Goal: Information Seeking & Learning: Check status

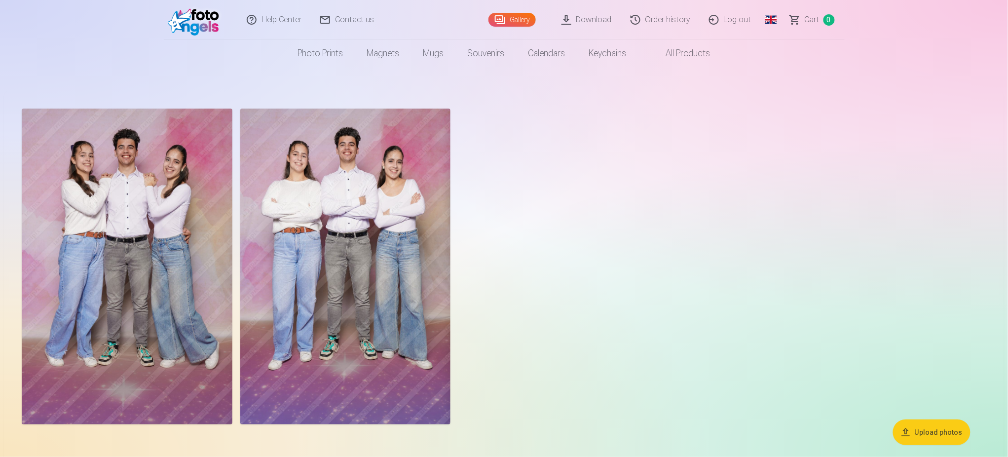
click at [320, 45] on link "Photo prints" at bounding box center [320, 53] width 69 height 28
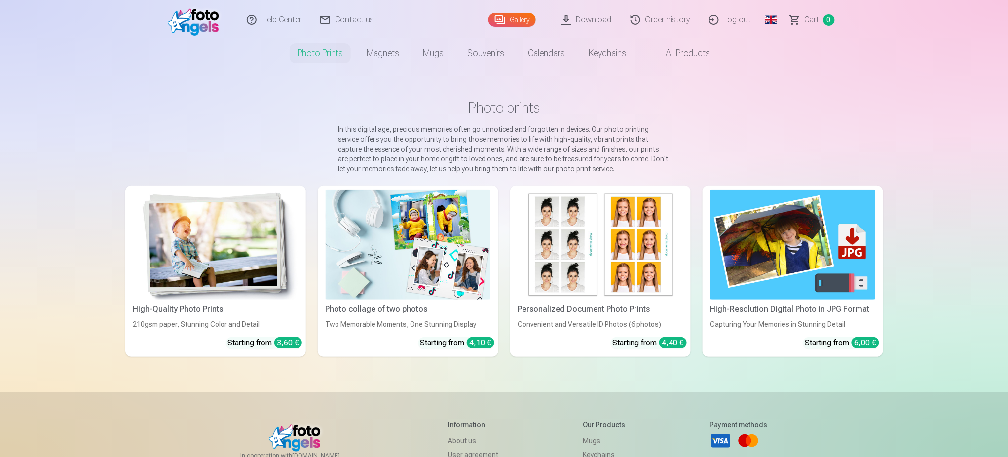
click at [318, 53] on link "Photo prints" at bounding box center [320, 53] width 69 height 28
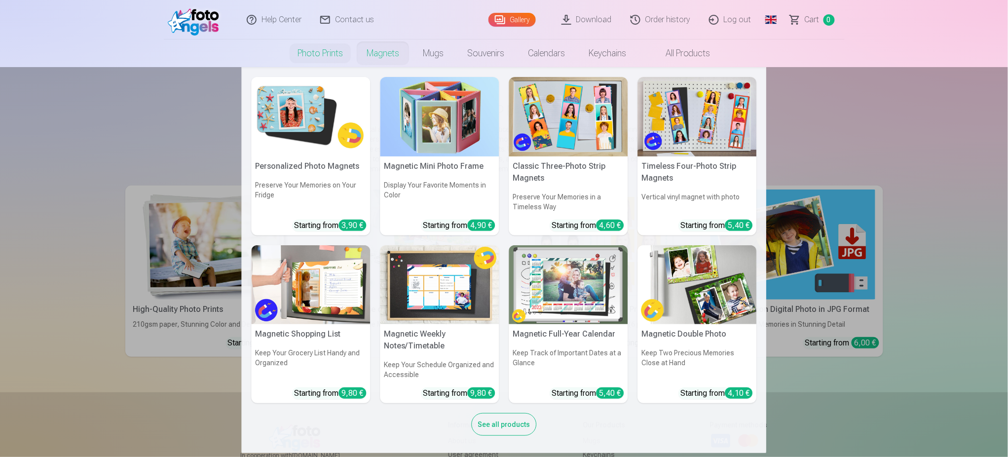
click at [389, 51] on link "Magnets" at bounding box center [383, 53] width 56 height 28
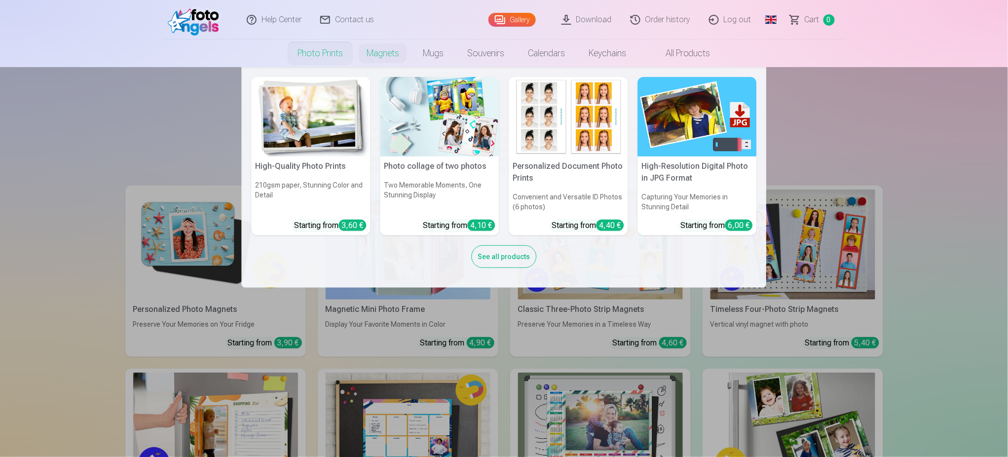
click at [312, 59] on link "Photo prints" at bounding box center [320, 53] width 69 height 28
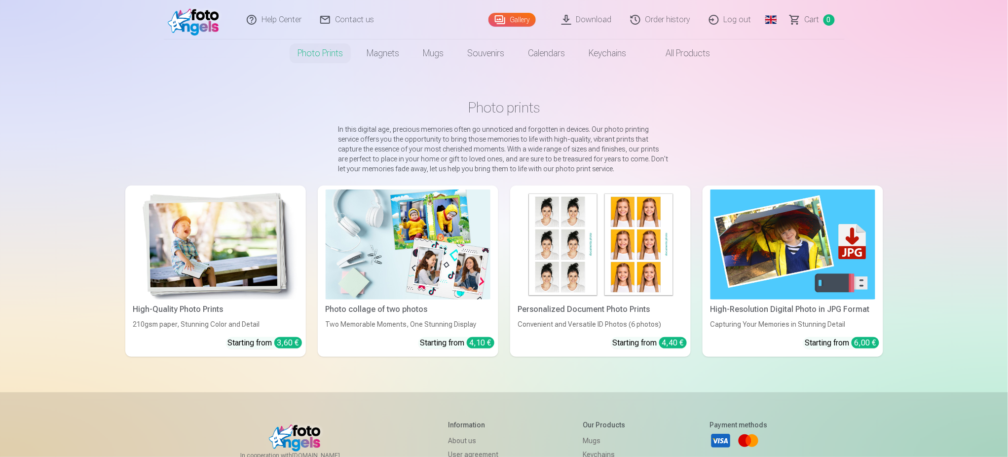
click at [207, 277] on img at bounding box center [215, 244] width 165 height 110
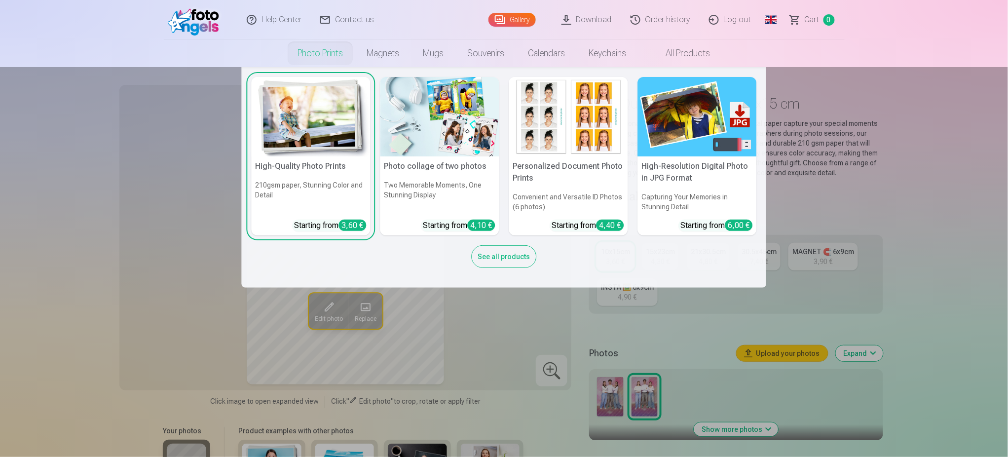
click at [494, 257] on div "See all products" at bounding box center [504, 256] width 65 height 23
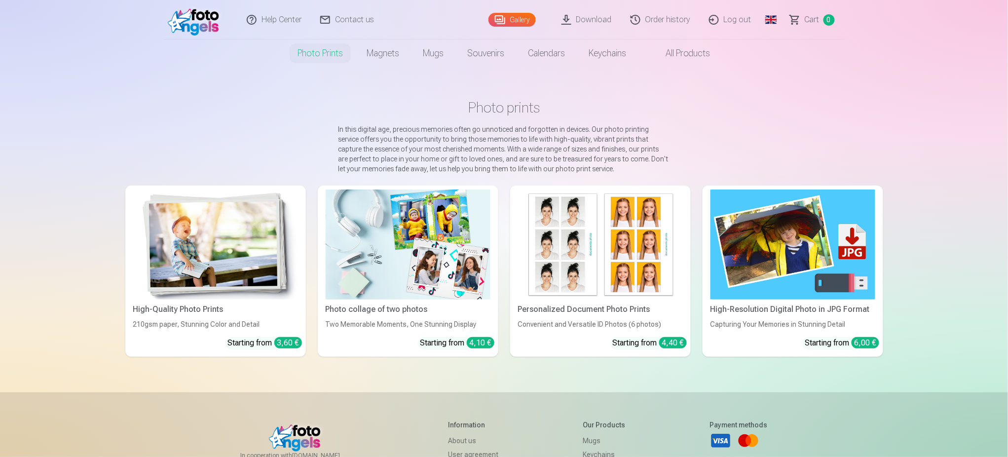
click at [208, 249] on img at bounding box center [215, 244] width 165 height 110
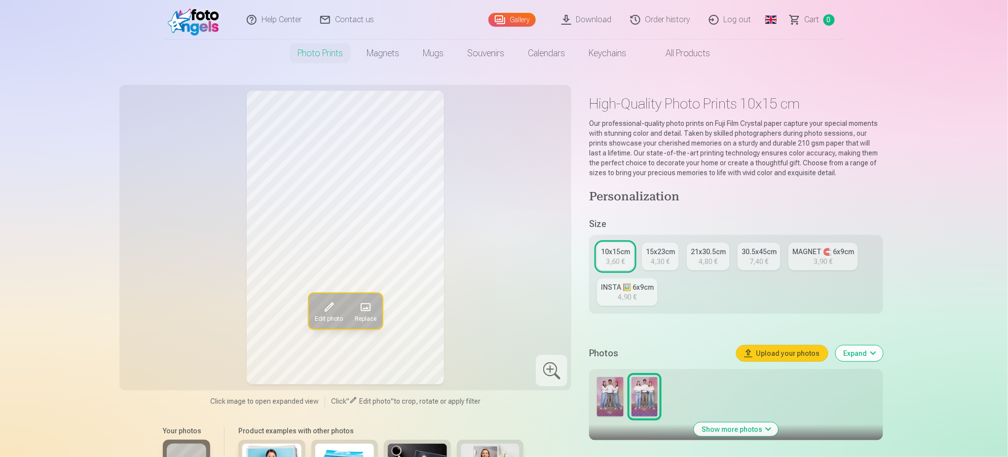
click at [663, 252] on div "15x23cm" at bounding box center [660, 252] width 29 height 10
click at [699, 255] on div "21x30.5cm" at bounding box center [708, 252] width 35 height 10
click at [753, 251] on div "30.5x45cm" at bounding box center [758, 252] width 35 height 10
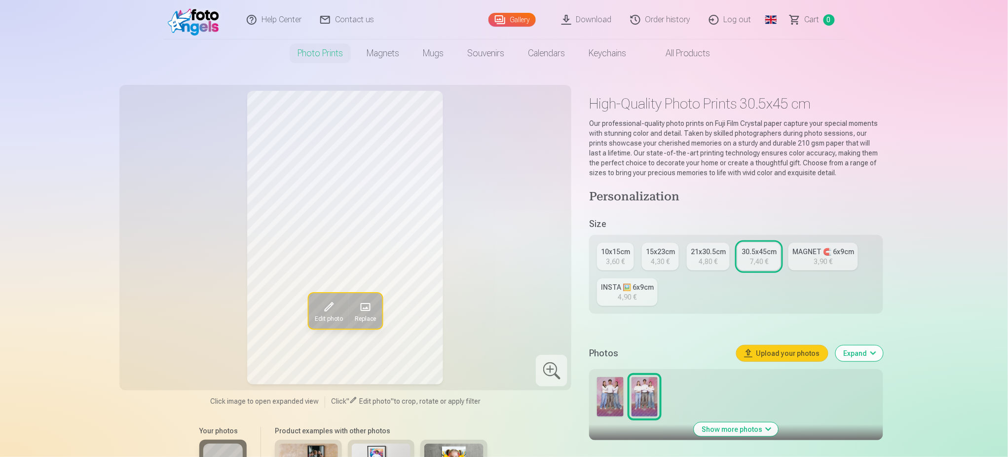
click at [804, 251] on div "MAGNET 🧲 6x9cm" at bounding box center [823, 252] width 62 height 10
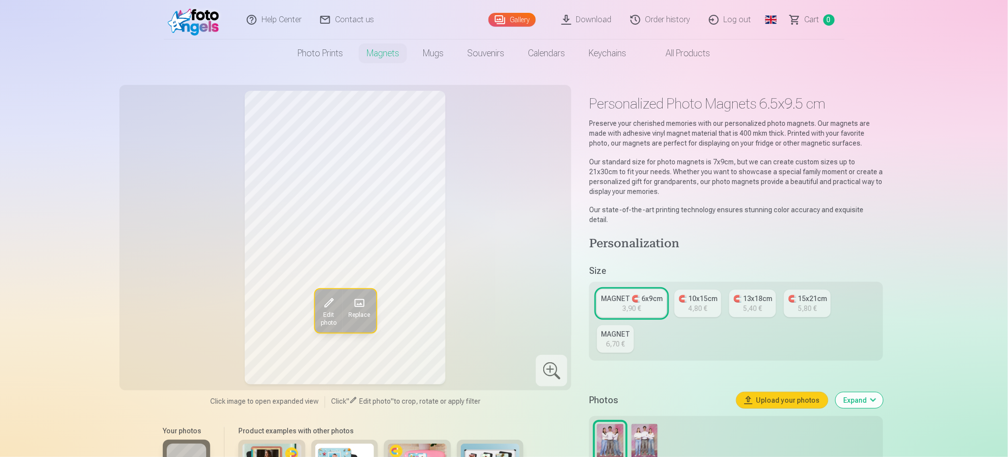
click at [614, 329] on div "MAGNET" at bounding box center [615, 334] width 29 height 10
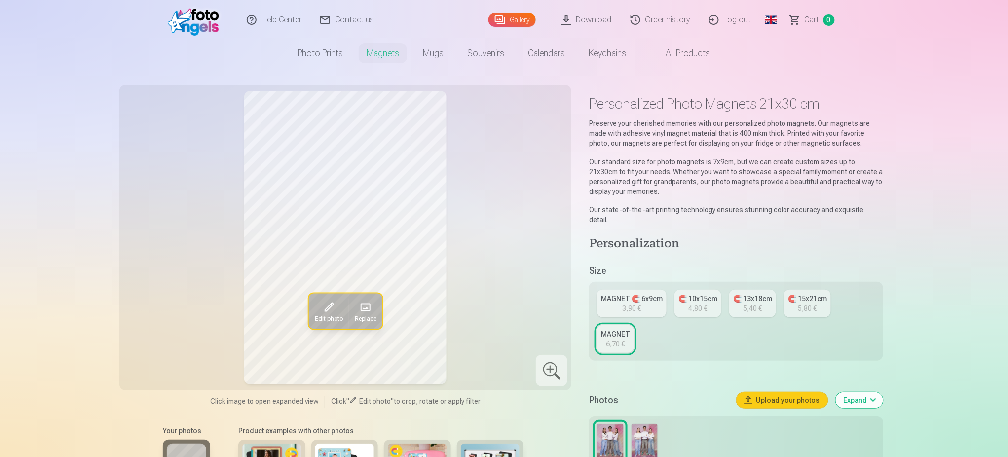
click at [619, 294] on div "MAGNET 🧲 6x9cm" at bounding box center [632, 299] width 62 height 10
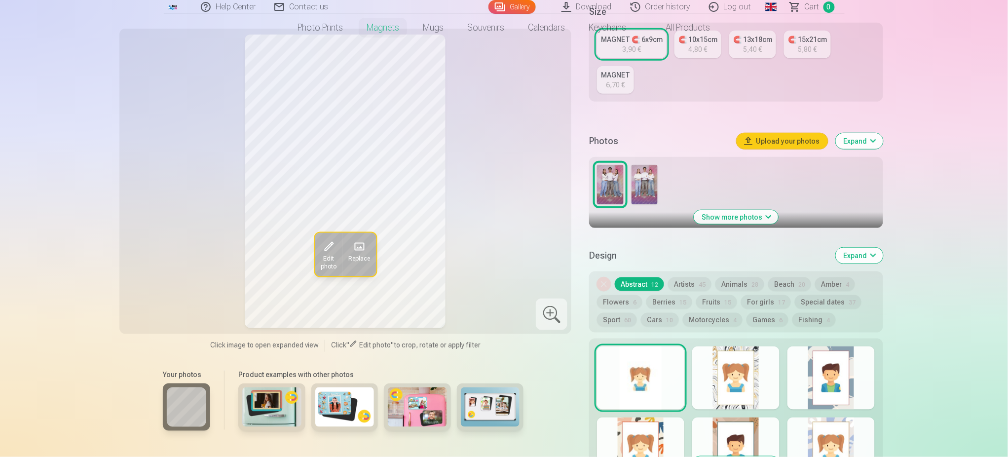
scroll to position [263, 0]
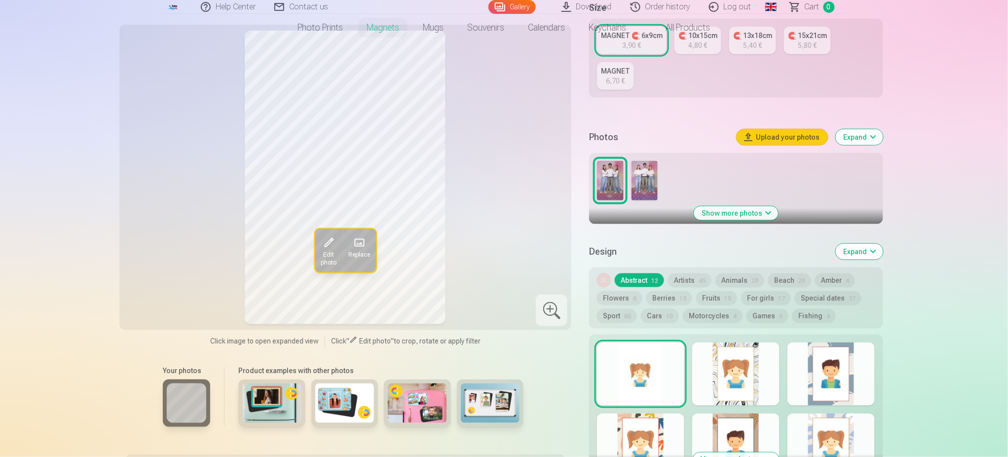
click at [646, 172] on img at bounding box center [644, 180] width 26 height 39
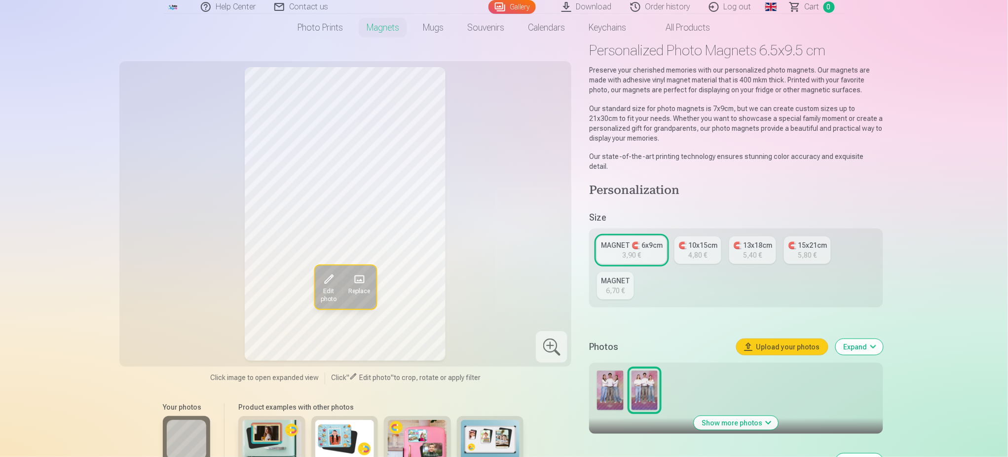
scroll to position [0, 0]
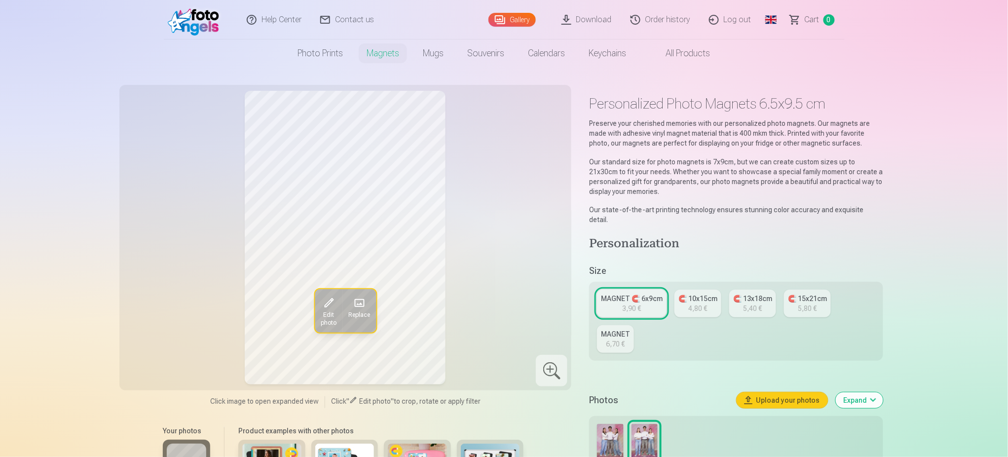
click at [695, 55] on link "All products" at bounding box center [680, 53] width 84 height 28
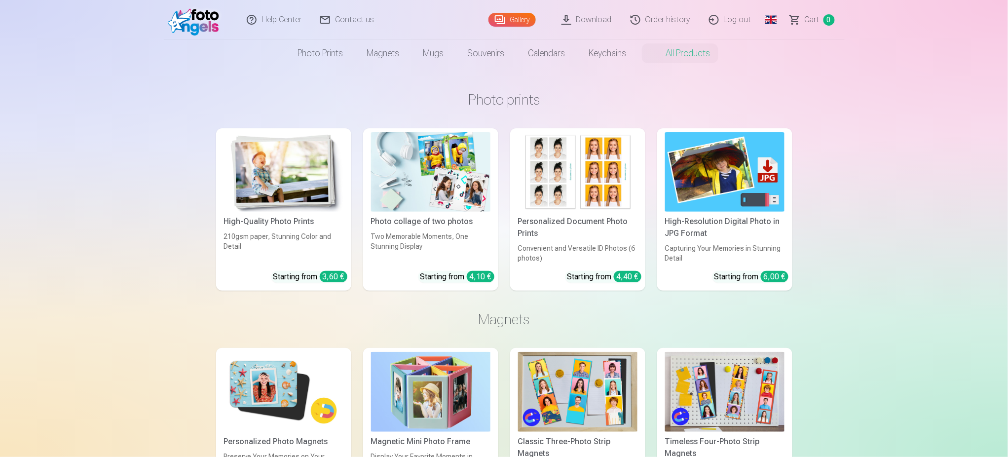
click at [519, 16] on link "Gallery" at bounding box center [511, 20] width 47 height 14
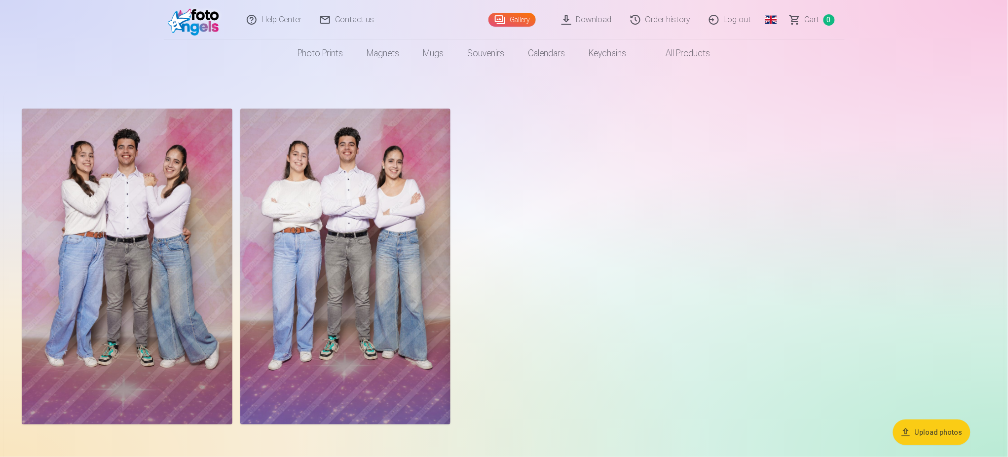
click at [600, 15] on link "Download" at bounding box center [587, 19] width 69 height 39
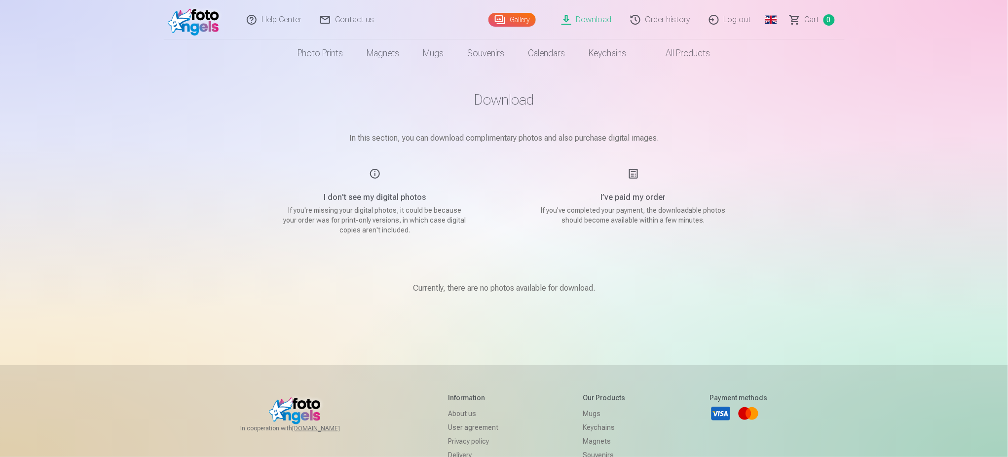
click at [656, 21] on link "Order history" at bounding box center [661, 19] width 78 height 39
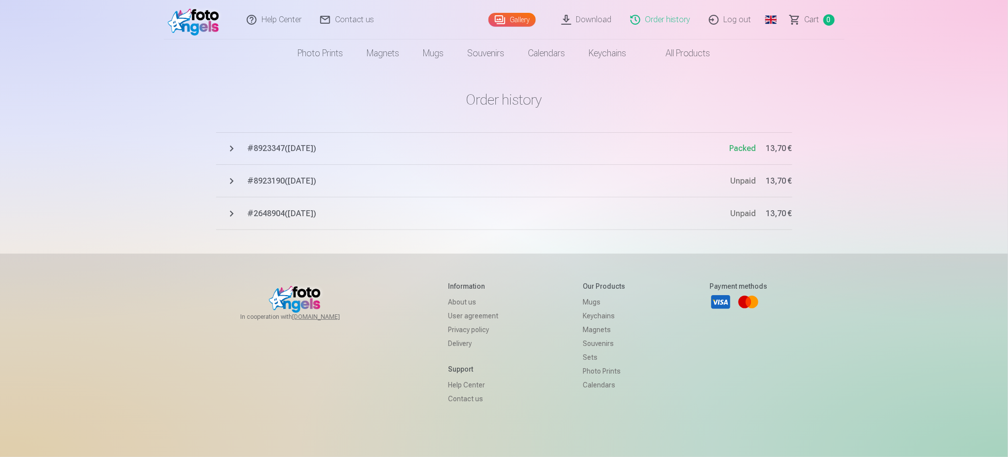
click at [257, 147] on span "# 8923347 ( [DATE] )" at bounding box center [489, 149] width 482 height 12
